Goal: Information Seeking & Learning: Find specific fact

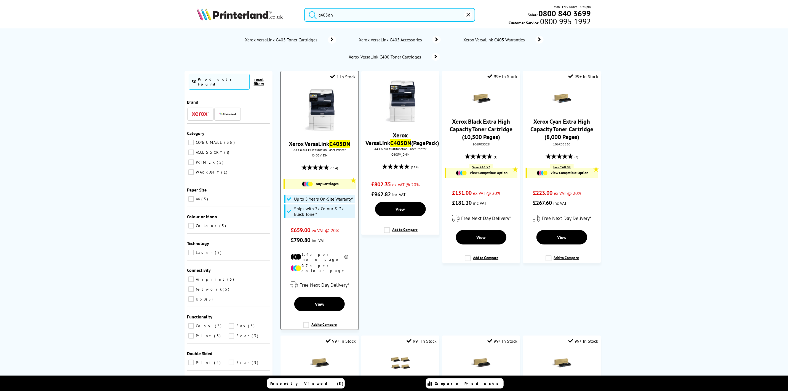
type input "c405dn"
click at [310, 117] on img at bounding box center [319, 109] width 41 height 41
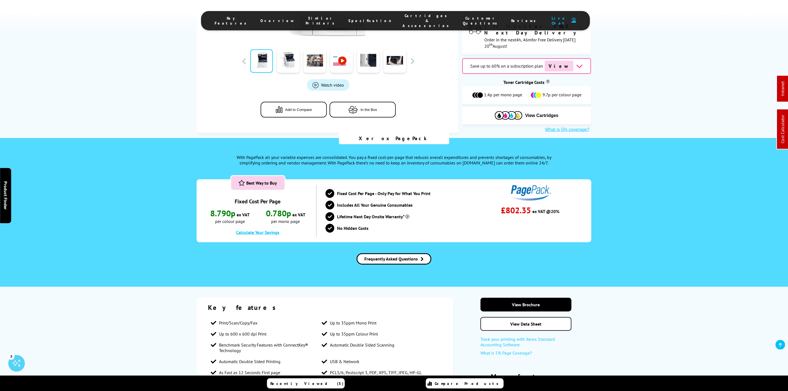
click at [409, 18] on span "Cartridges & Accessories" at bounding box center [427, 20] width 49 height 15
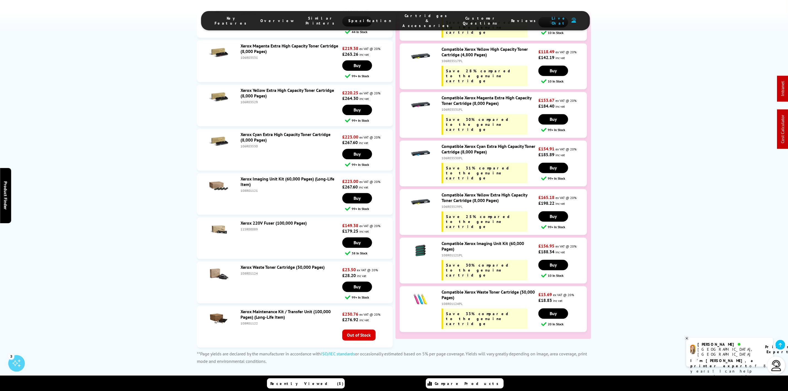
scroll to position [2411, 0]
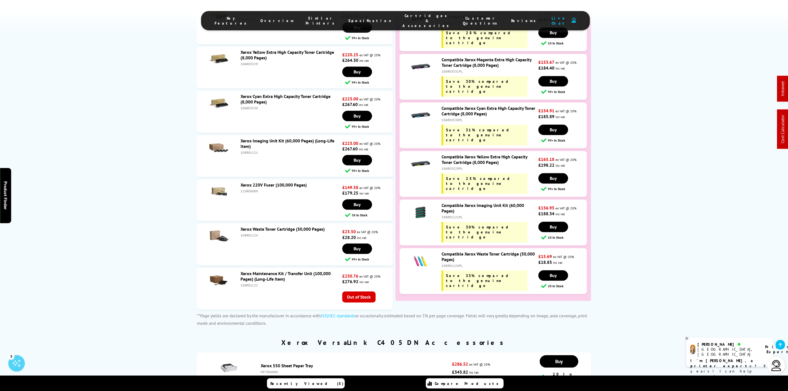
click at [247, 233] on div "108R01124" at bounding box center [290, 235] width 100 height 4
copy div "108R01124"
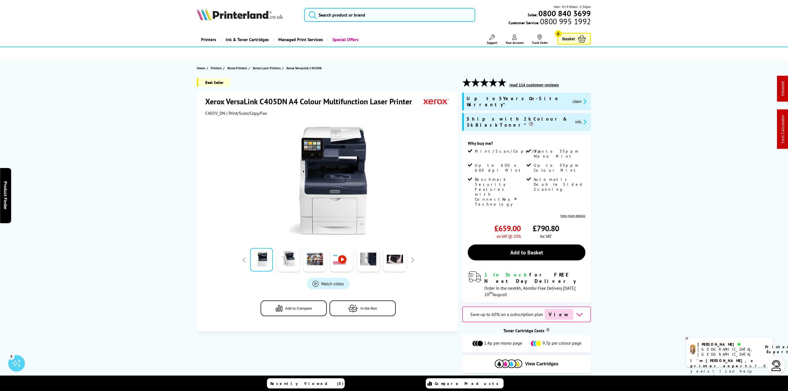
click at [263, 21] on picture at bounding box center [240, 19] width 86 height 6
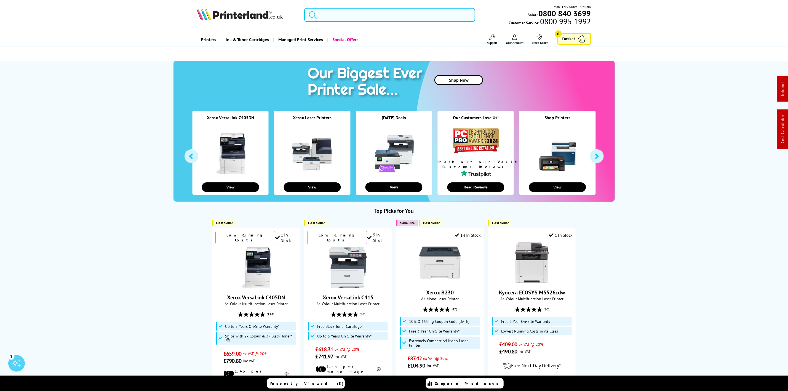
click at [345, 14] on input "search" at bounding box center [389, 15] width 171 height 14
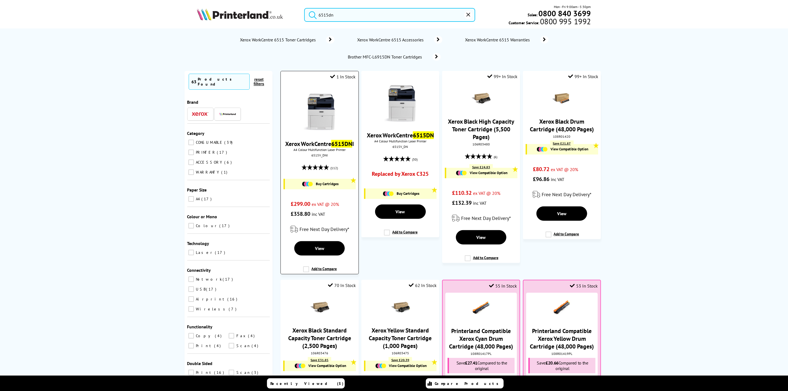
type input "6515dn"
click at [321, 126] on img at bounding box center [319, 109] width 41 height 41
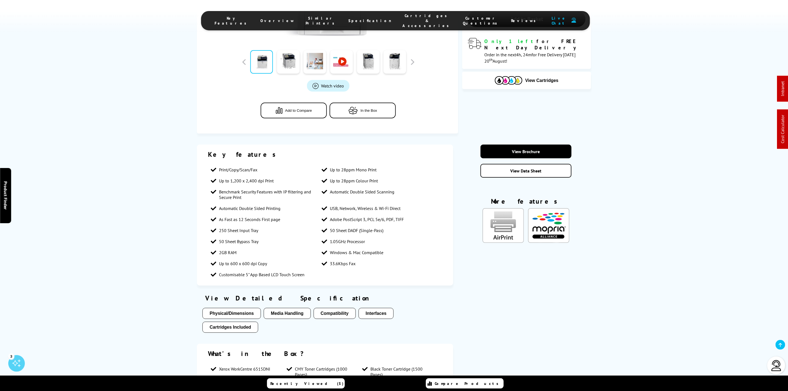
click at [399, 13] on li "Cartridges & Accessories" at bounding box center [427, 20] width 60 height 15
click at [403, 18] on span "Cartridges & Accessories" at bounding box center [427, 20] width 49 height 15
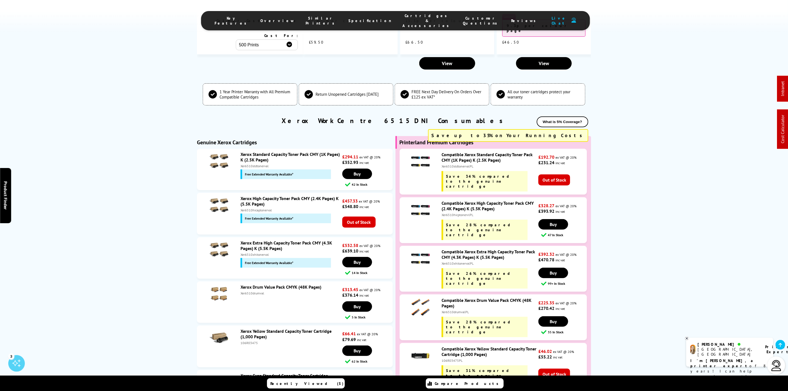
scroll to position [1607, 0]
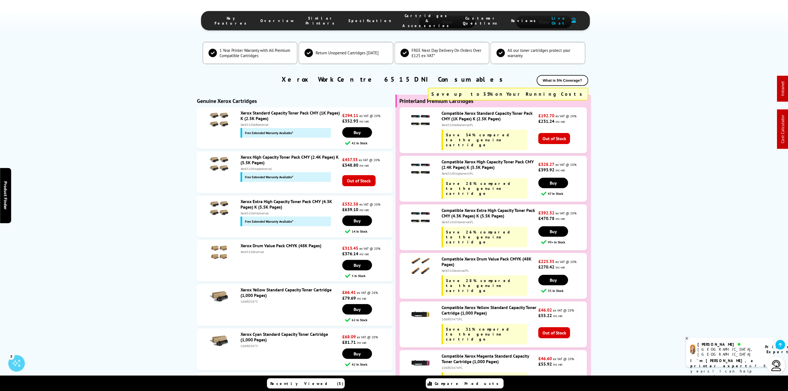
click at [459, 220] on div "Xer6510xhitonervalPL" at bounding box center [489, 222] width 96 height 4
copy div "Xer6510xhitonervalPL"
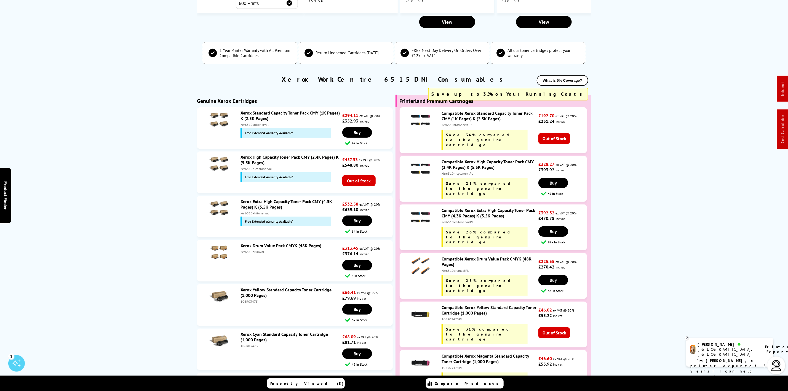
scroll to position [0, 0]
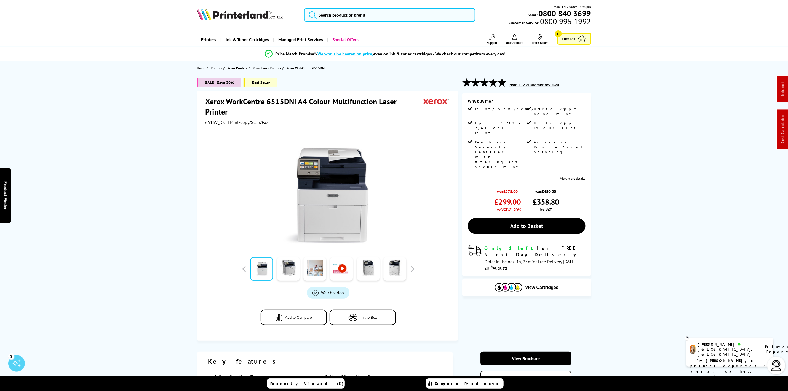
click at [241, 18] on img at bounding box center [240, 14] width 86 height 12
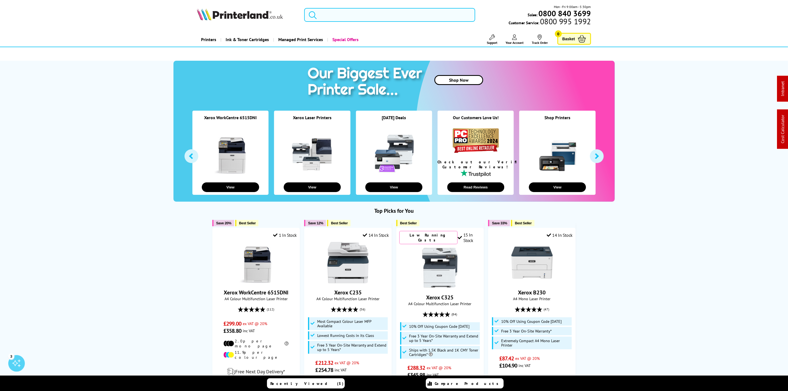
click at [352, 18] on input "search" at bounding box center [389, 15] width 171 height 14
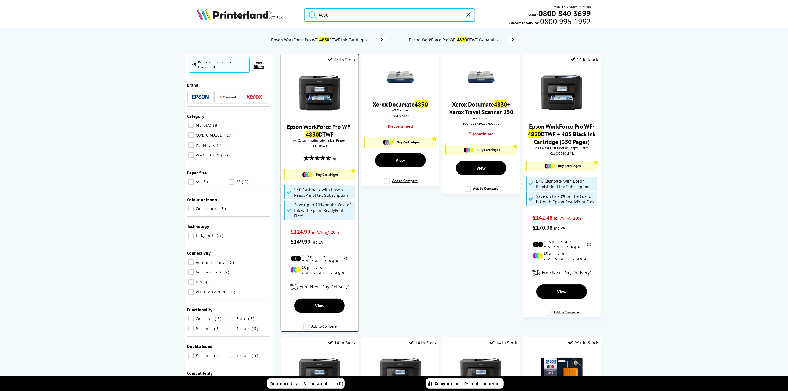
type input "4830"
click at [337, 84] on img at bounding box center [319, 92] width 41 height 41
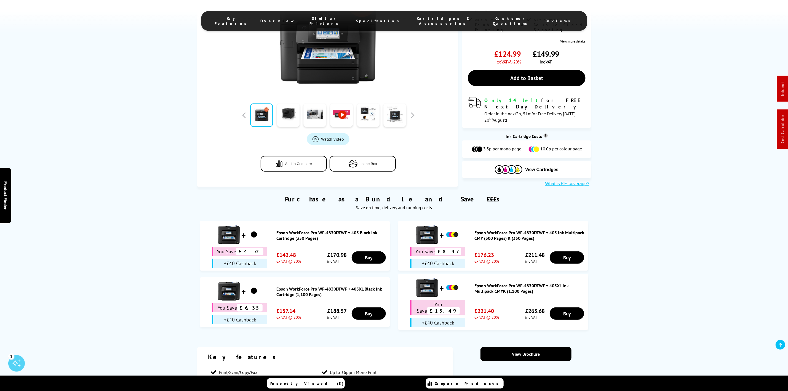
scroll to position [248, 0]
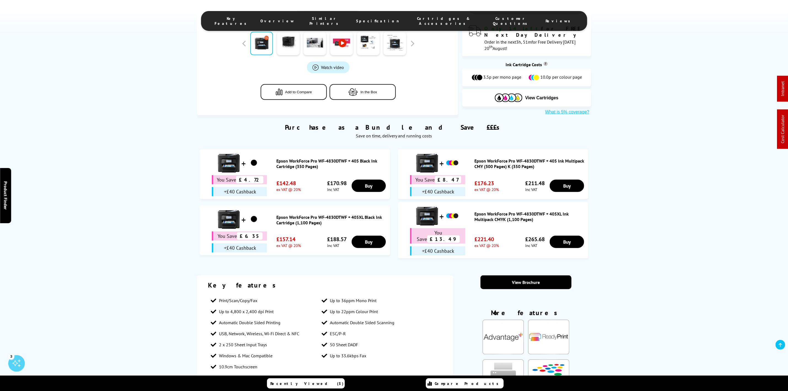
click at [404, 17] on li "Cartridges & Accessories" at bounding box center [443, 21] width 78 height 10
click at [410, 21] on span "Cartridges & Accessories" at bounding box center [443, 21] width 67 height 10
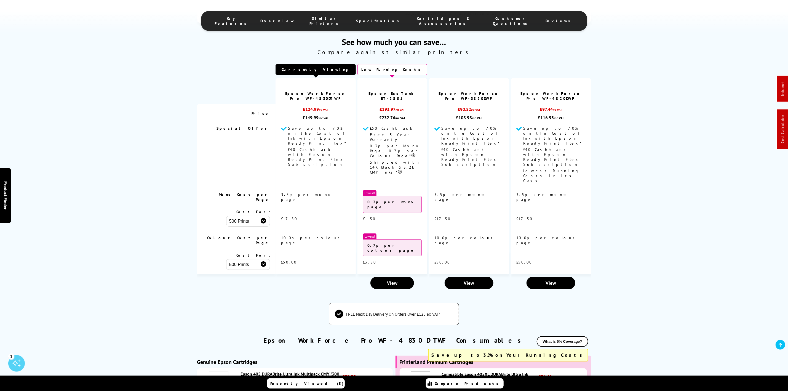
scroll to position [1632, 0]
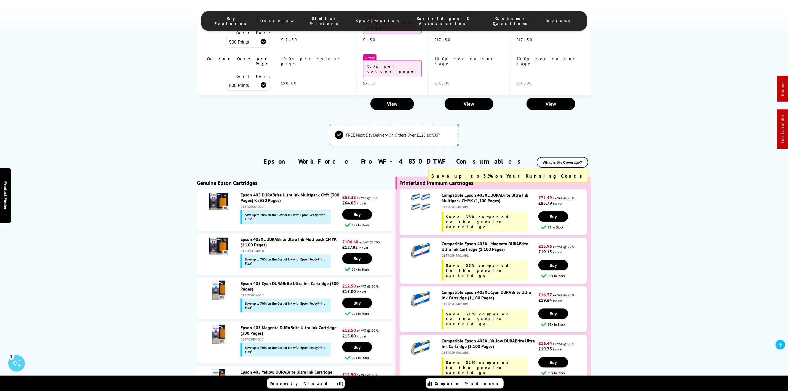
click at [450, 205] on div "C13T05H64010PL" at bounding box center [489, 207] width 96 height 4
copy div "C13T05H64010PL"
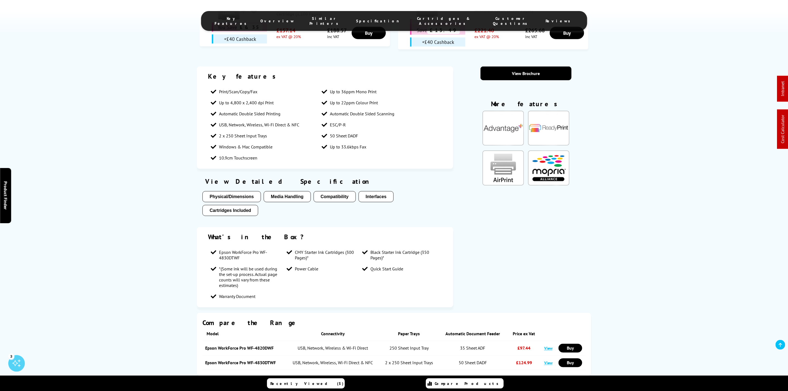
scroll to position [0, 0]
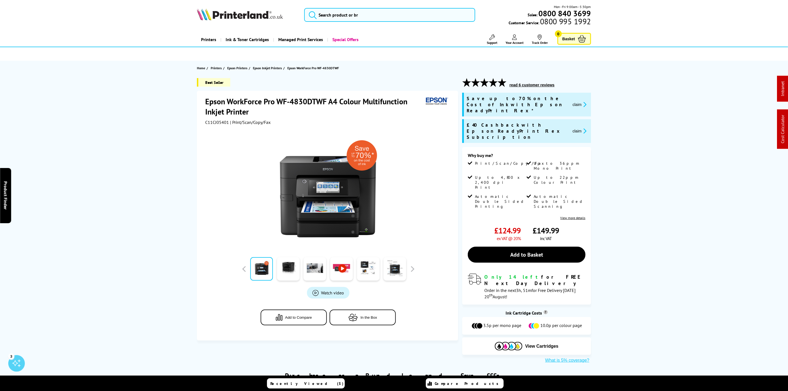
click at [208, 9] on img at bounding box center [240, 14] width 86 height 12
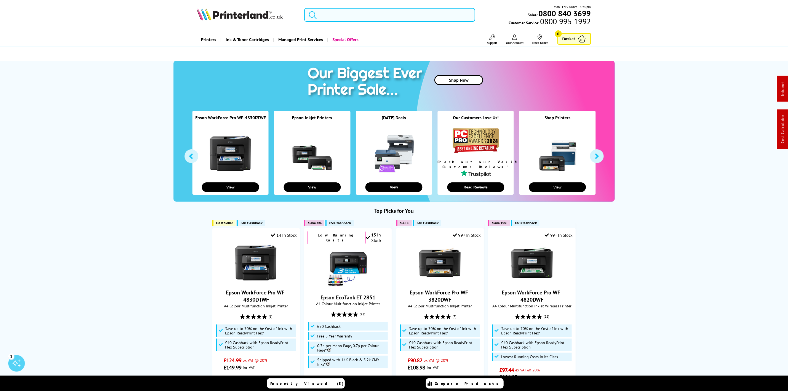
click at [415, 16] on input "search" at bounding box center [389, 15] width 171 height 14
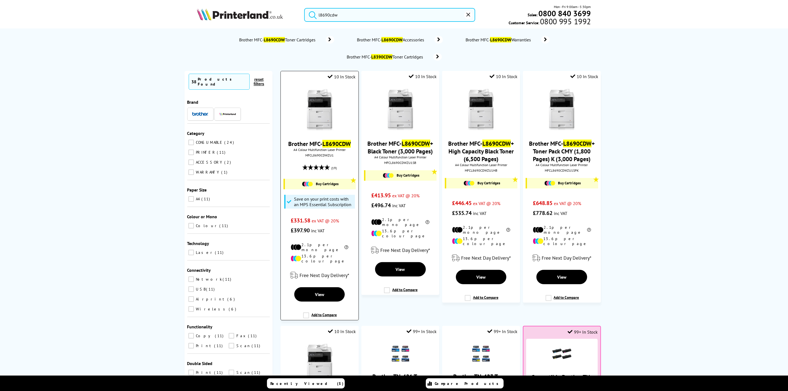
type input "l8690cdw"
click at [326, 112] on img at bounding box center [319, 109] width 41 height 41
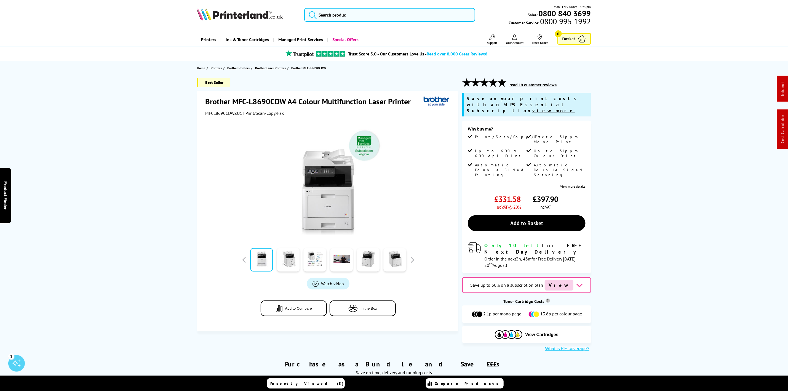
click at [559, 86] on div "read 19 customer reviews" at bounding box center [526, 85] width 128 height 15
click at [553, 86] on button "read 19 customer reviews" at bounding box center [533, 84] width 50 height 5
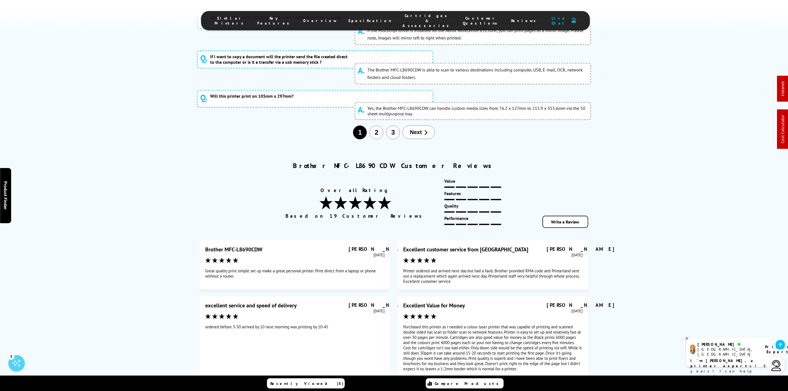
scroll to position [3373, 0]
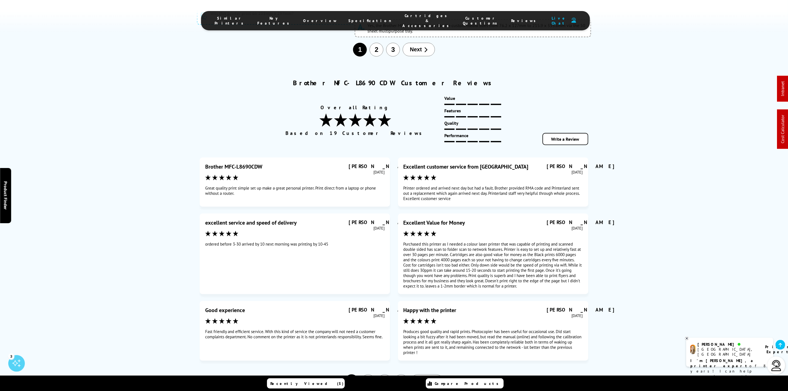
click at [400, 374] on button "4" at bounding box center [401, 381] width 14 height 14
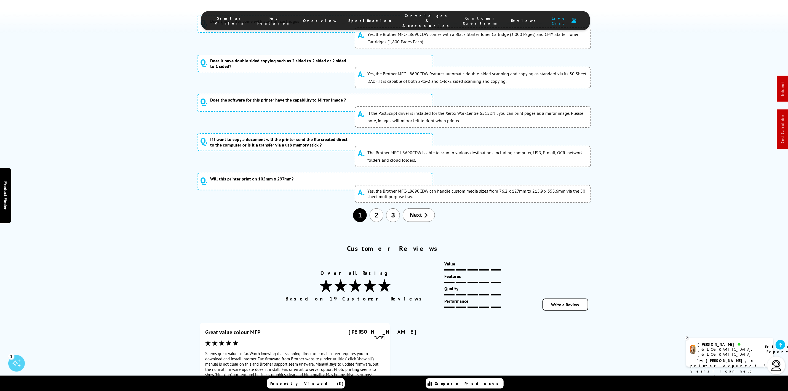
scroll to position [0, 0]
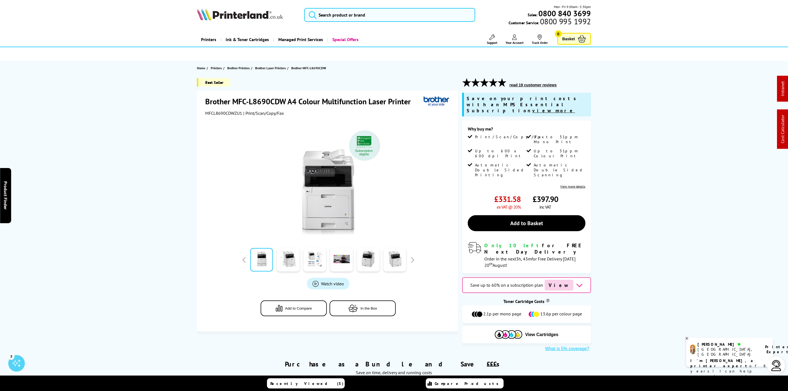
click at [248, 22] on div "Mon - Fri 9:00am - 5:30pm Sales: 0800 840 3699 Customer Service: 0800 995 1992" at bounding box center [393, 16] width 441 height 24
click at [247, 22] on div "Mon - Fri 9:00am - 5:30pm Sales: 0800 840 3699 Customer Service: 0800 995 1992" at bounding box center [393, 16] width 441 height 24
click at [249, 21] on picture at bounding box center [240, 19] width 86 height 6
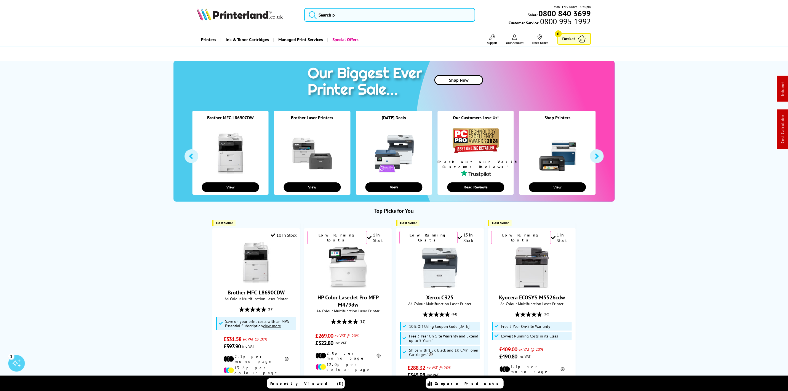
click at [227, 23] on div "Mon - Fri 9:00am - 5:30pm Sales: 0800 840 3699 Customer Service: 0800 995 1992" at bounding box center [393, 16] width 441 height 24
click at [229, 17] on img at bounding box center [240, 14] width 86 height 12
click at [347, 21] on input "search" at bounding box center [389, 15] width 171 height 14
paste input "5159C007"
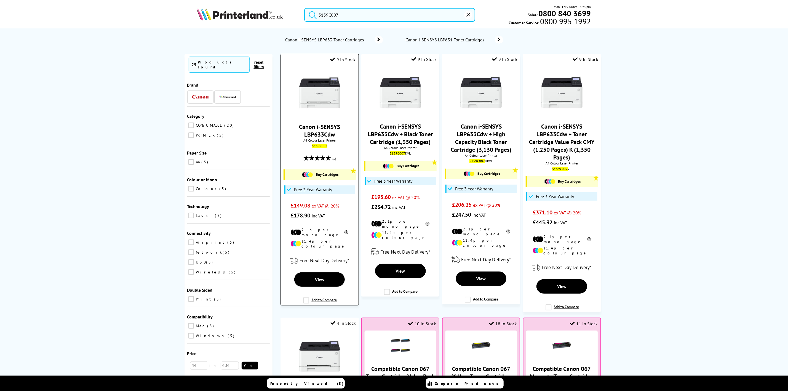
type input "5159C007"
click at [332, 77] on img at bounding box center [319, 92] width 41 height 41
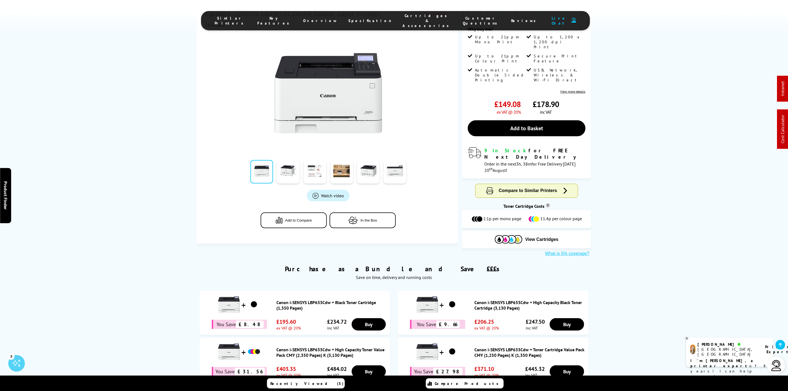
scroll to position [165, 0]
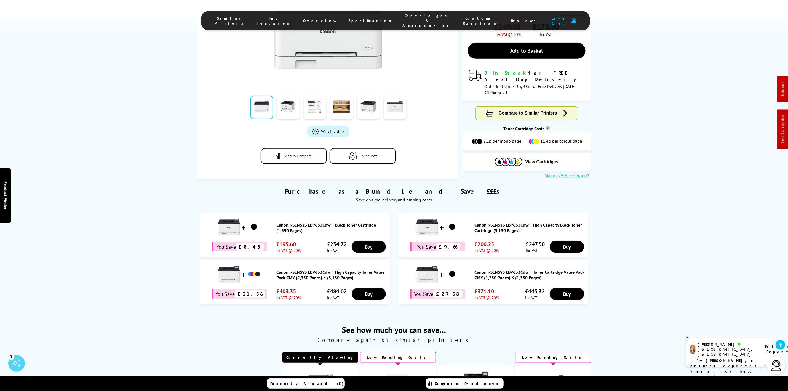
click at [403, 16] on span "Cartridges & Accessories" at bounding box center [427, 20] width 49 height 15
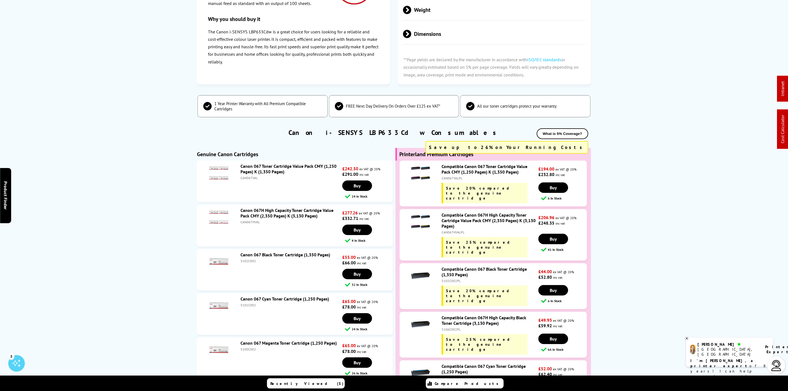
scroll to position [0, 0]
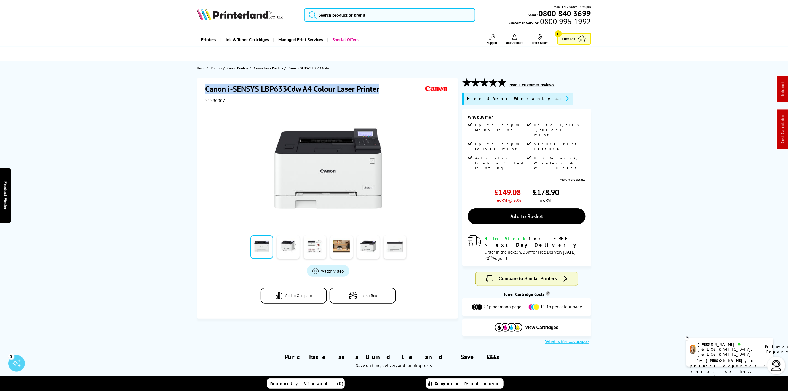
drag, startPoint x: 378, startPoint y: 90, endPoint x: 201, endPoint y: 86, distance: 177.0
click at [201, 86] on div "Canon i-SENSYS LBP633Cdw A4 Colour Laser Printer 5159C007 Watch video Add to Co…" at bounding box center [327, 198] width 261 height 240
click at [269, 94] on div "Canon i-SENSYS LBP633Cdw A4 Colour Laser Printer" at bounding box center [328, 89] width 246 height 11
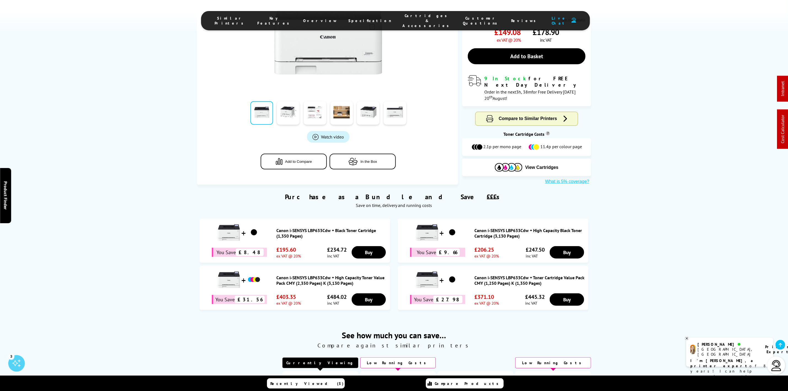
scroll to position [248, 0]
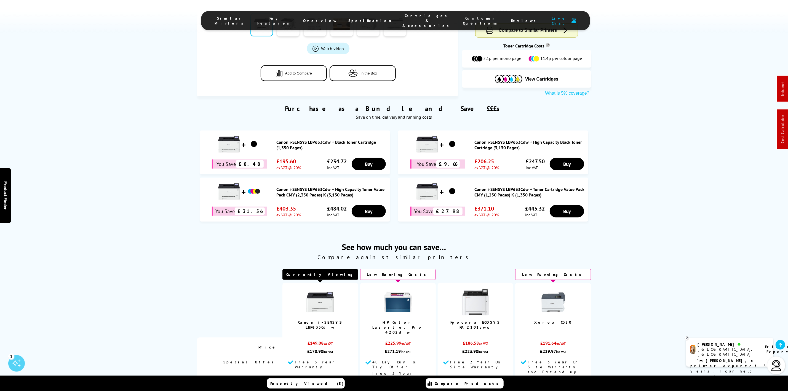
click at [401, 22] on li "Cartridges & Accessories" at bounding box center [427, 20] width 60 height 15
click at [403, 19] on span "Cartridges & Accessories" at bounding box center [427, 20] width 49 height 15
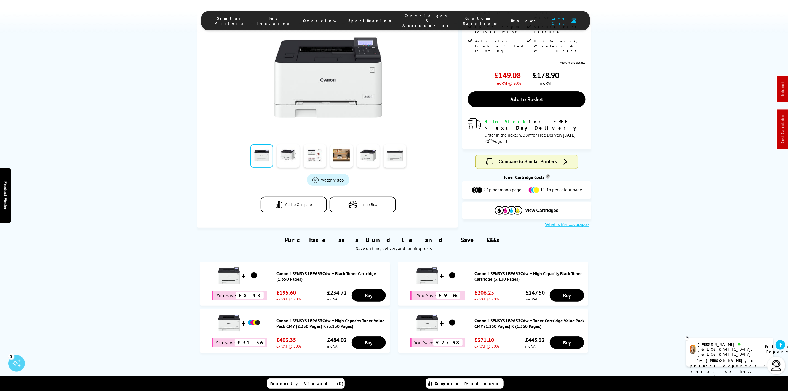
scroll to position [207, 0]
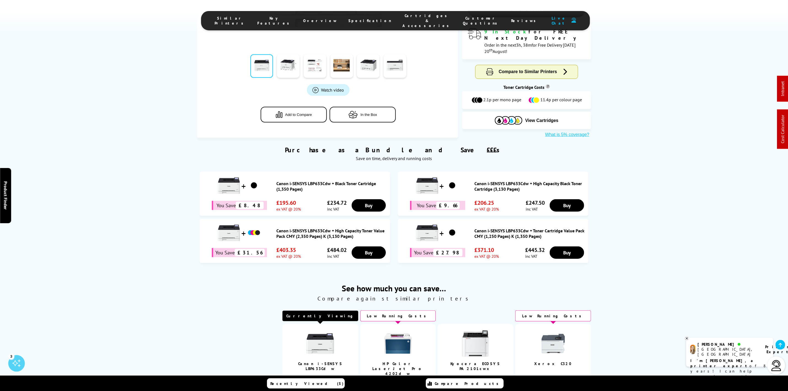
click at [395, 11] on ul "Similar Printers Key Features Overview Specification Cartridges & Accessories C…" at bounding box center [395, 20] width 389 height 19
click at [403, 16] on span "Cartridges & Accessories" at bounding box center [427, 20] width 49 height 15
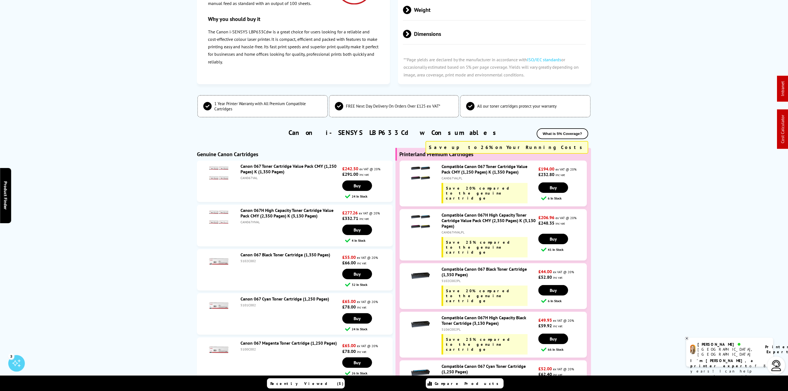
scroll to position [0, 0]
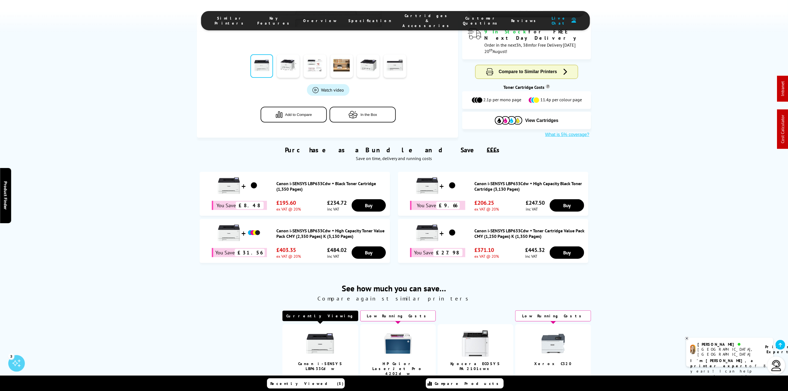
click at [403, 16] on span "Cartridges & Accessories" at bounding box center [427, 20] width 49 height 15
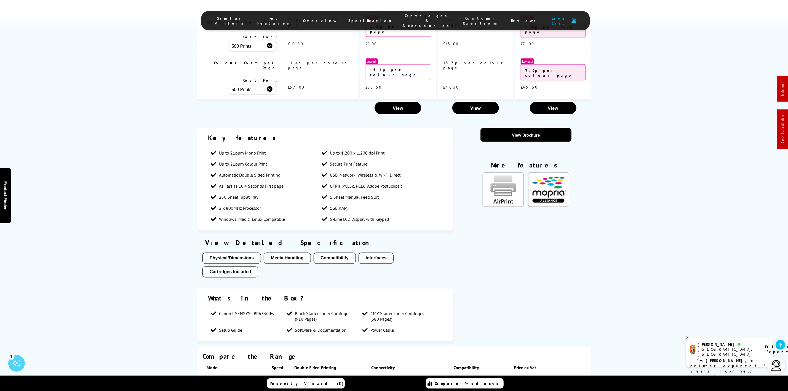
scroll to position [744, 0]
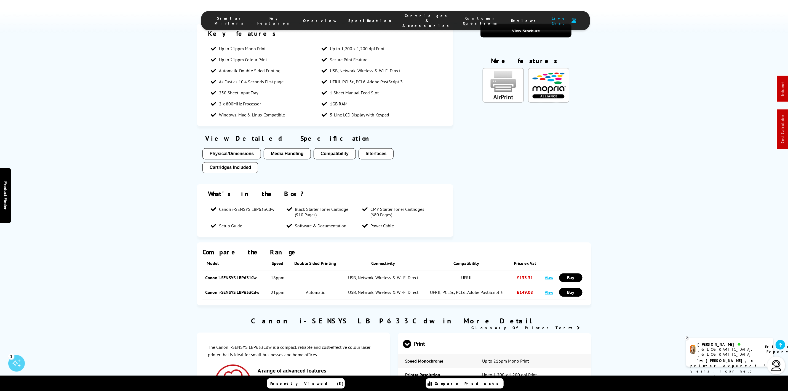
click at [403, 16] on span "Cartridges & Accessories" at bounding box center [427, 20] width 49 height 15
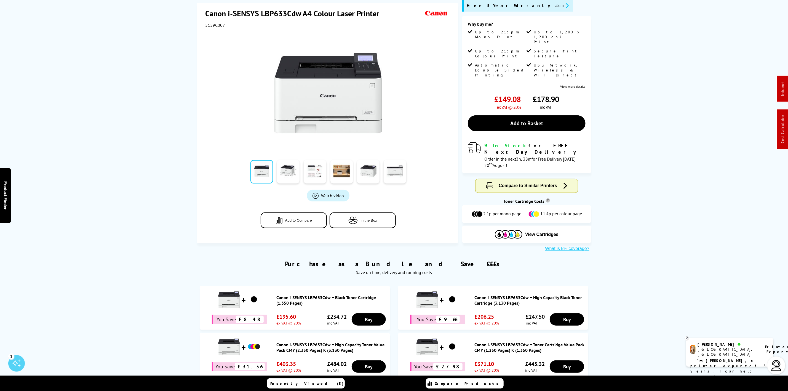
scroll to position [0, 0]
